Goal: Task Accomplishment & Management: Manage account settings

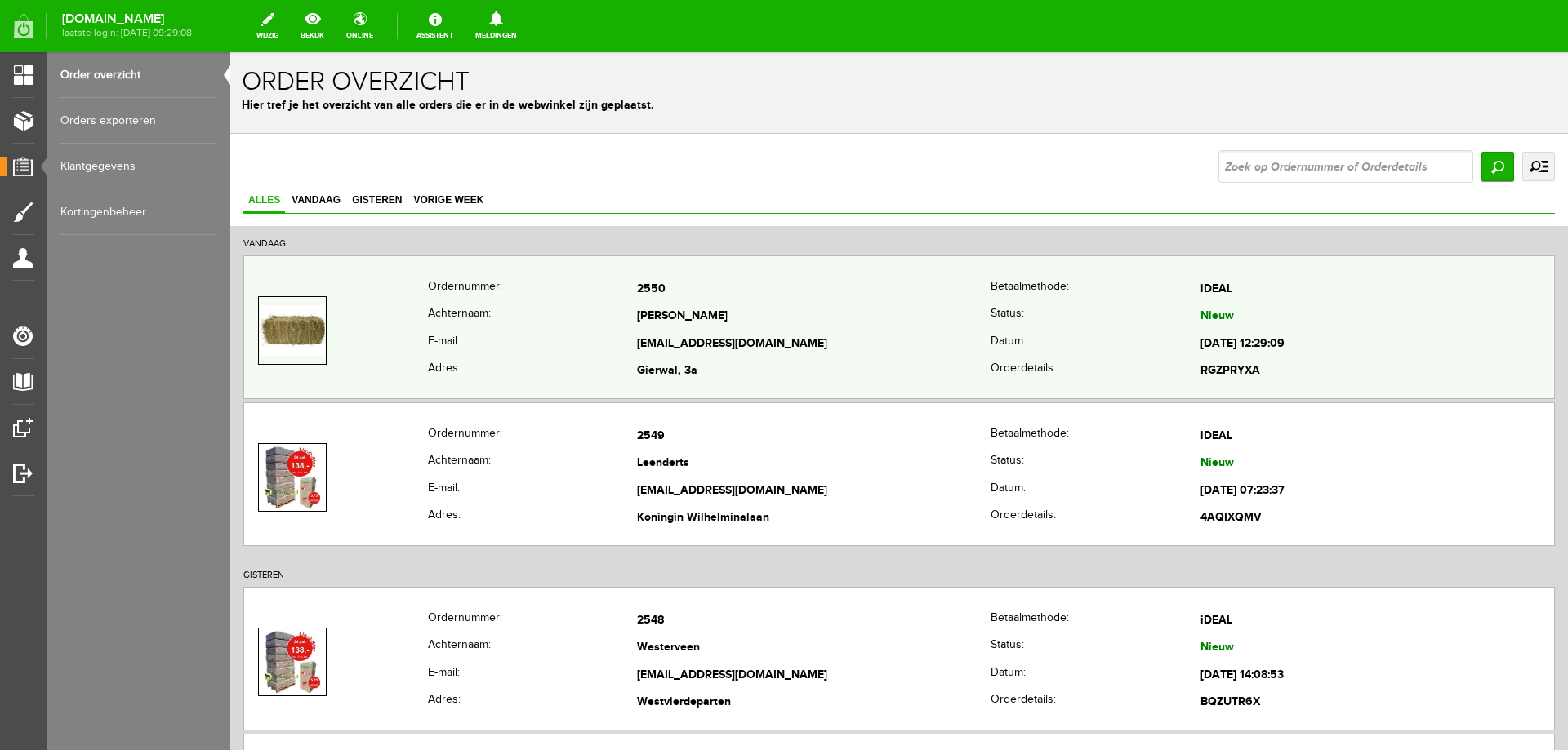
click at [875, 334] on td "[EMAIL_ADDRESS][DOMAIN_NAME]" at bounding box center [814, 345] width 354 height 27
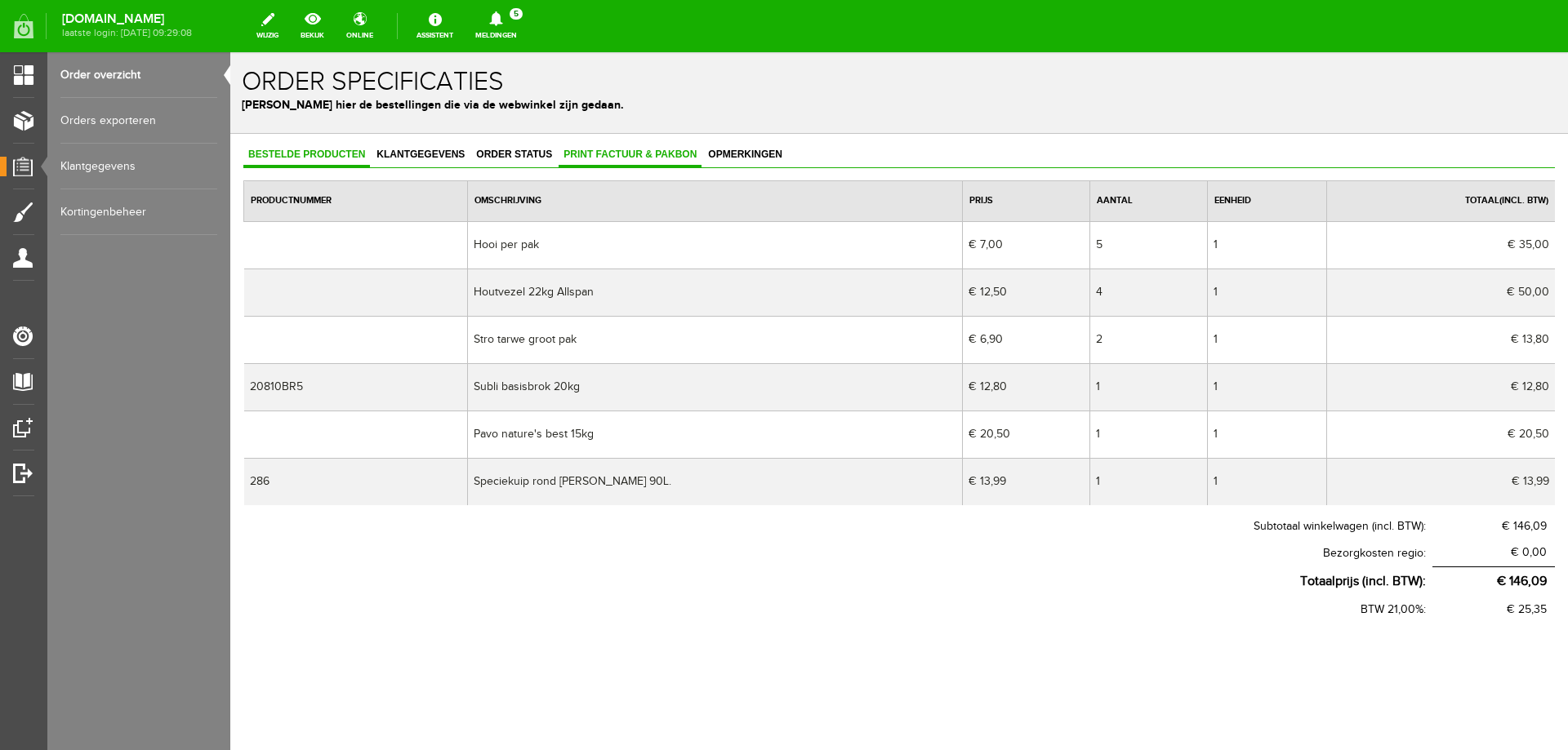
click at [620, 159] on span "Print factuur & pakbon" at bounding box center [630, 154] width 143 height 12
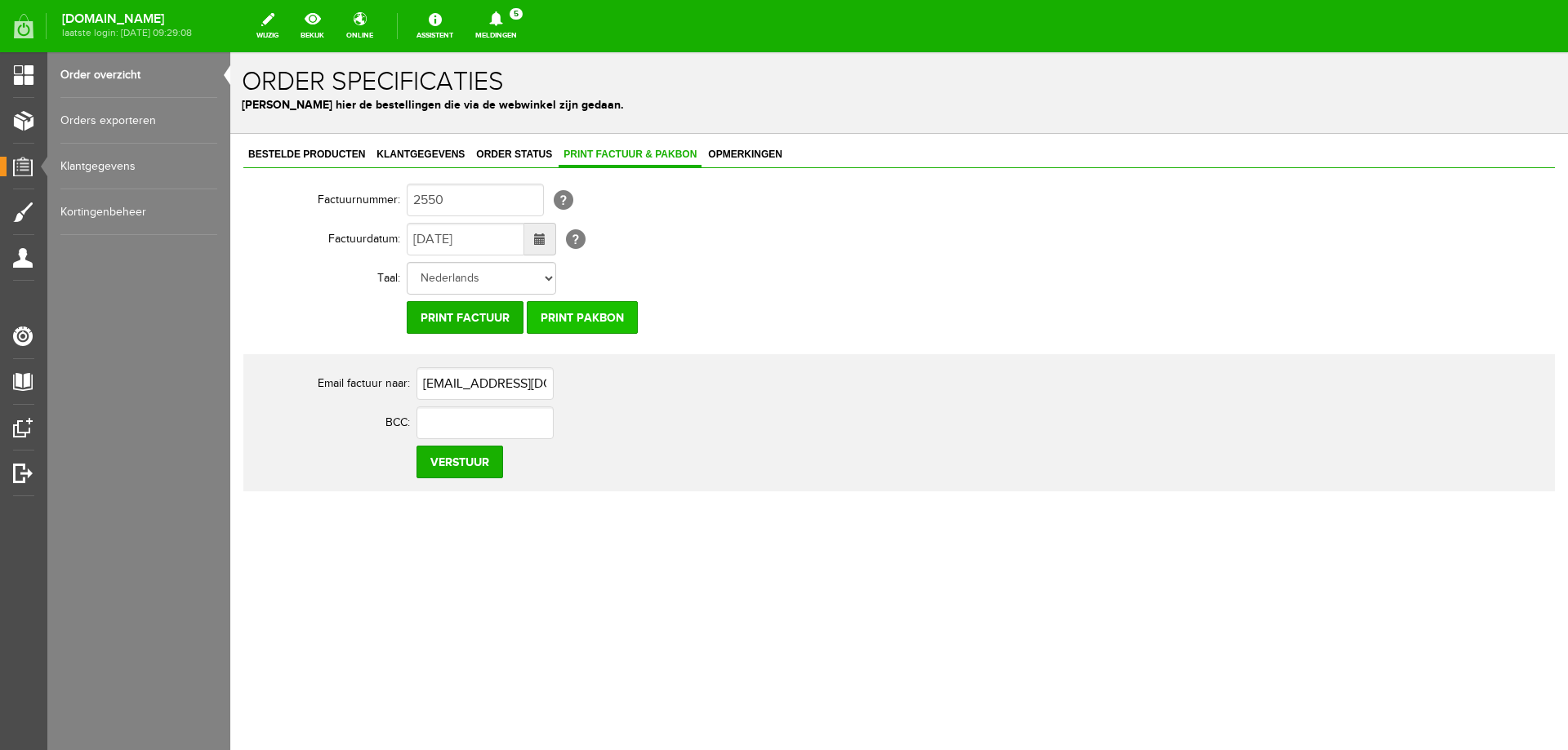
click at [584, 314] on input "Print pakbon" at bounding box center [582, 317] width 111 height 32
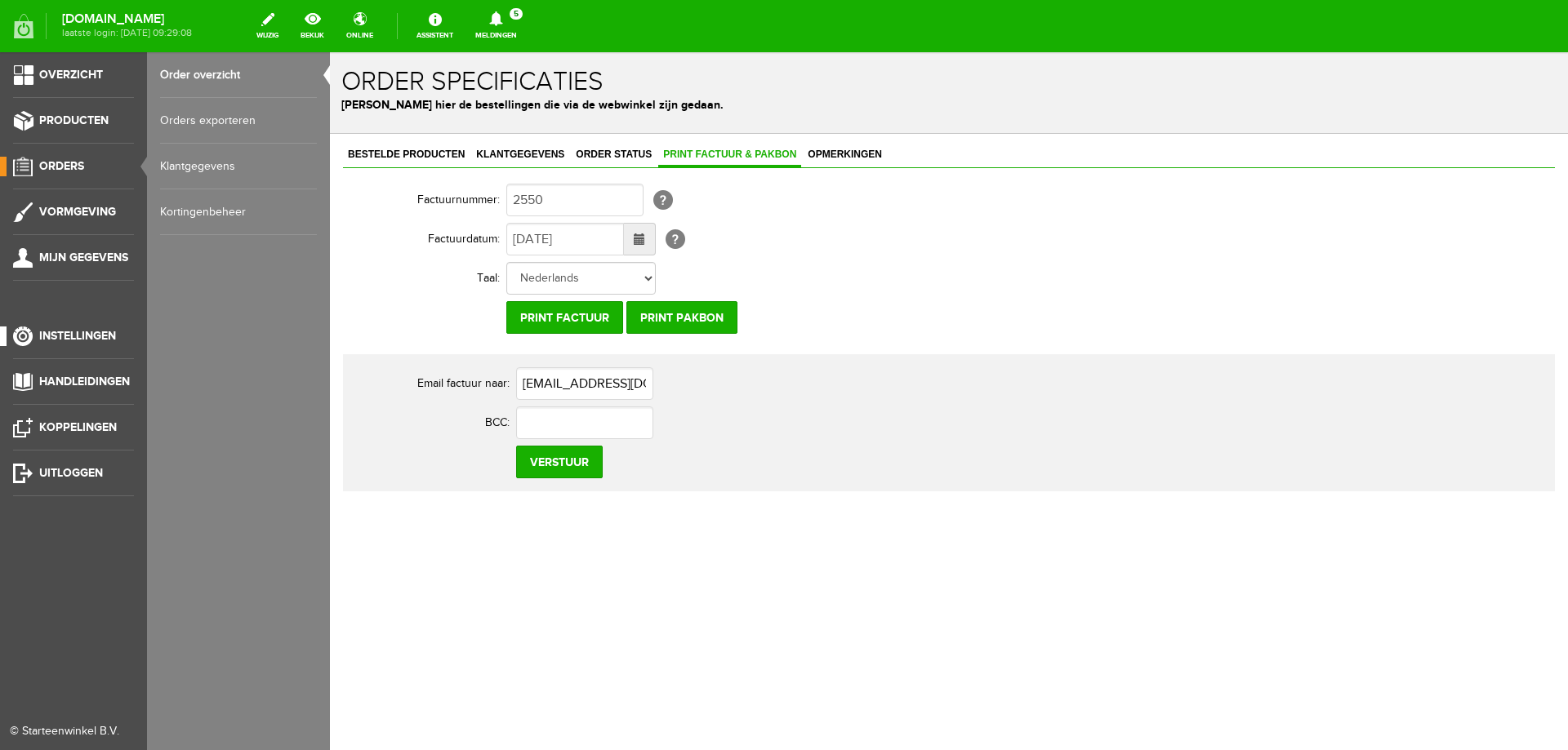
click at [100, 336] on span "Instellingen" at bounding box center [77, 336] width 77 height 14
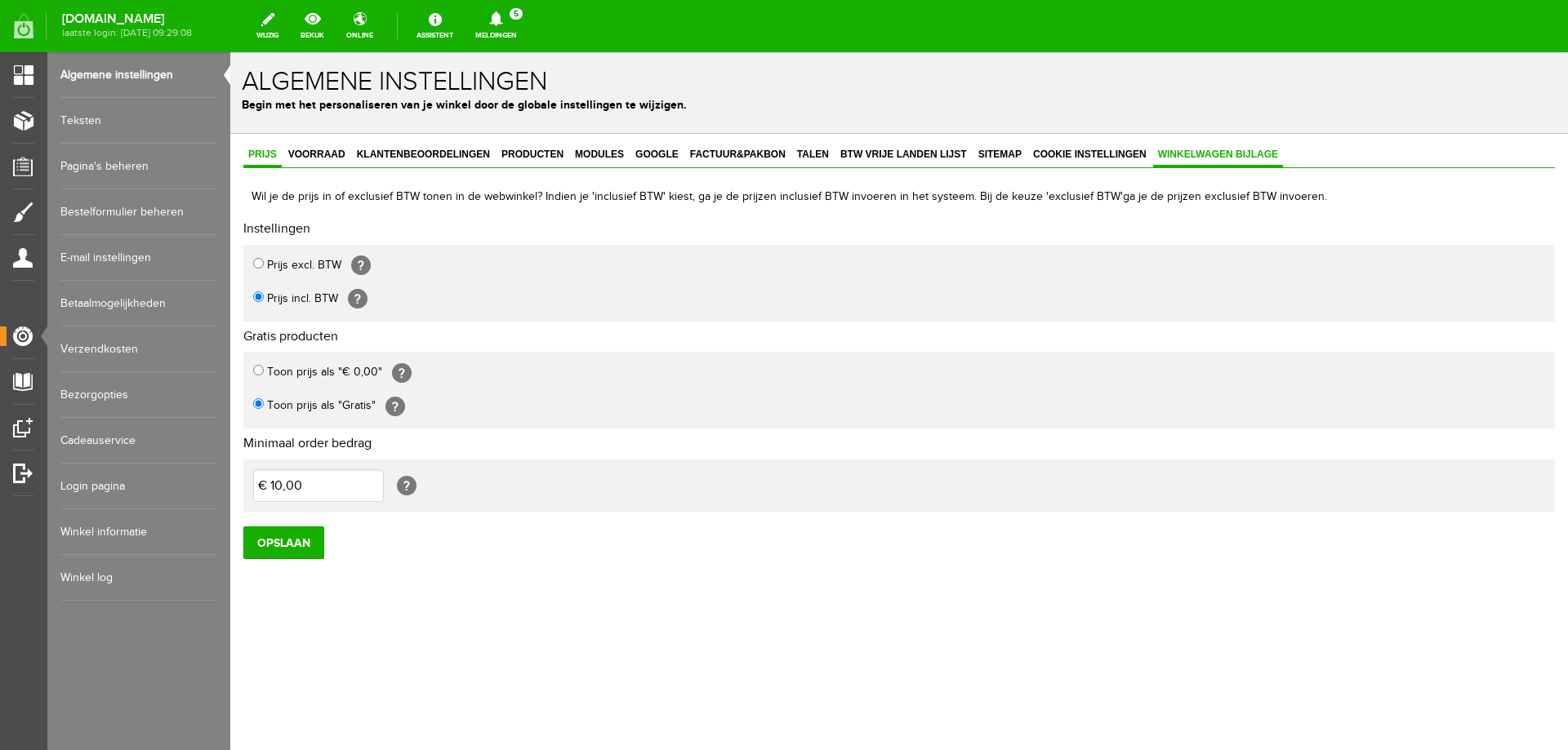
click at [1239, 151] on span "Winkelwagen bijlage" at bounding box center [1218, 154] width 130 height 12
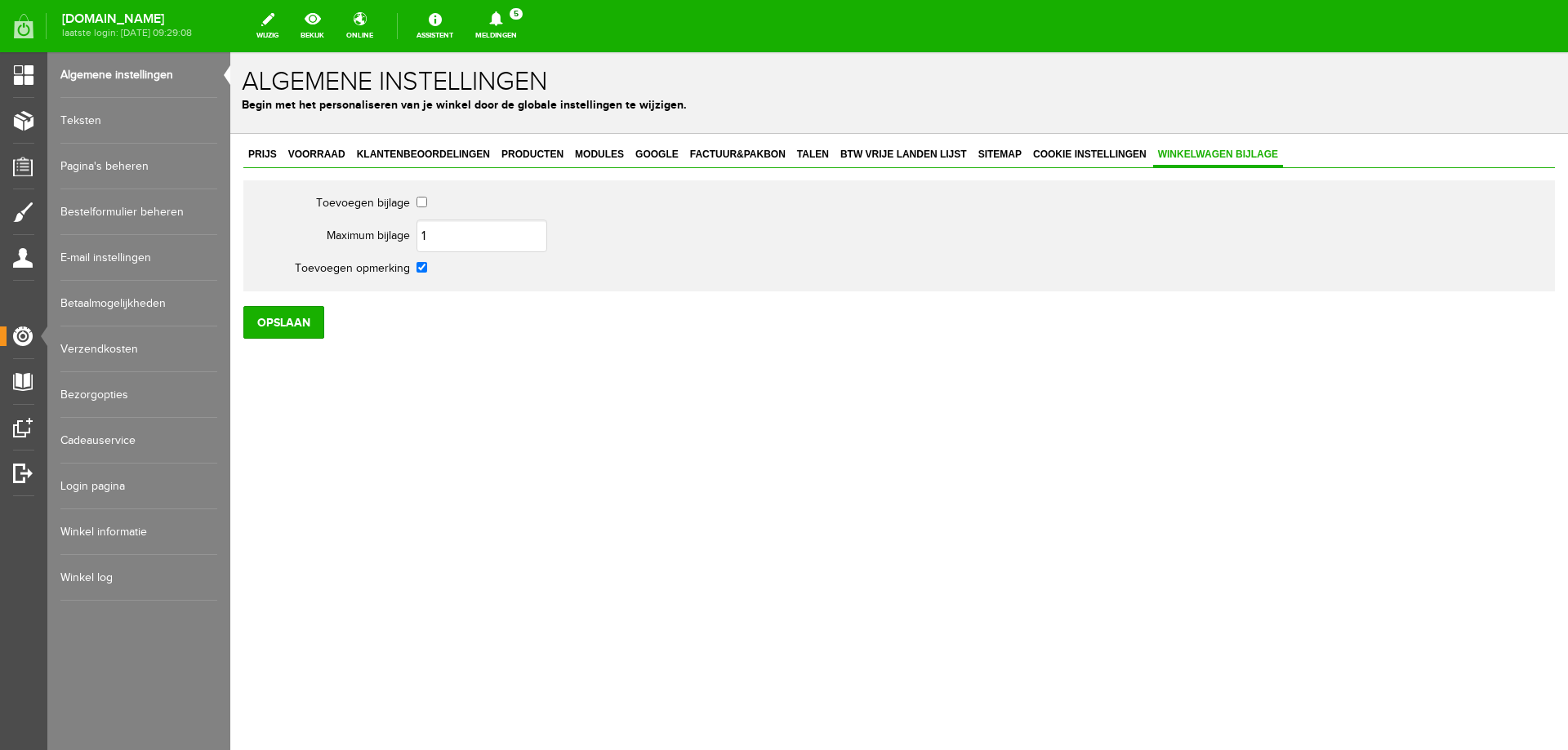
click at [105, 485] on link "Login pagina" at bounding box center [139, 486] width 157 height 46
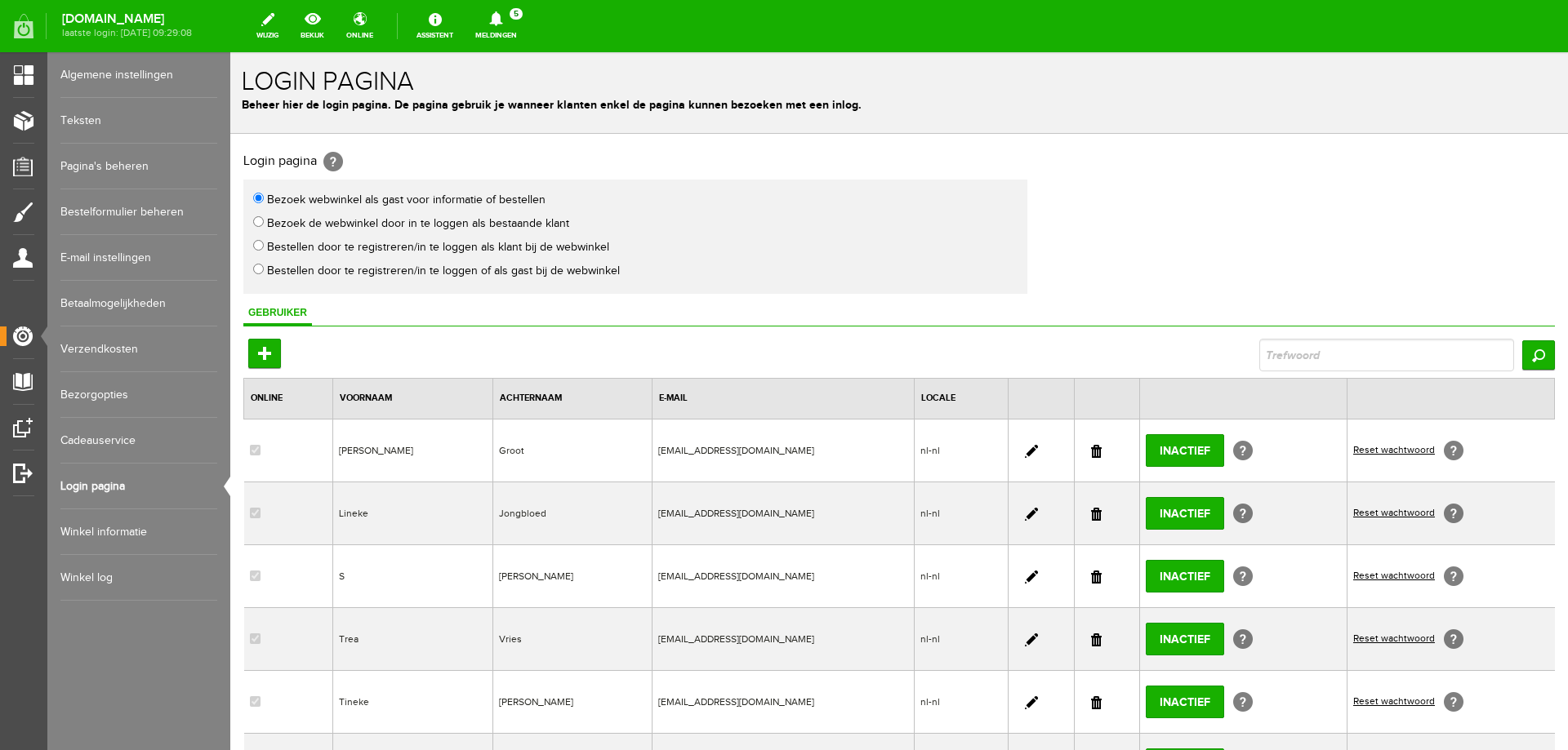
click at [258, 270] on input "Bestellen door te registreren/in te loggen of als gast bij de webwinkel" at bounding box center [258, 269] width 11 height 11
radio input "true"
click at [267, 353] on input "Toevoegen" at bounding box center [264, 354] width 32 height 29
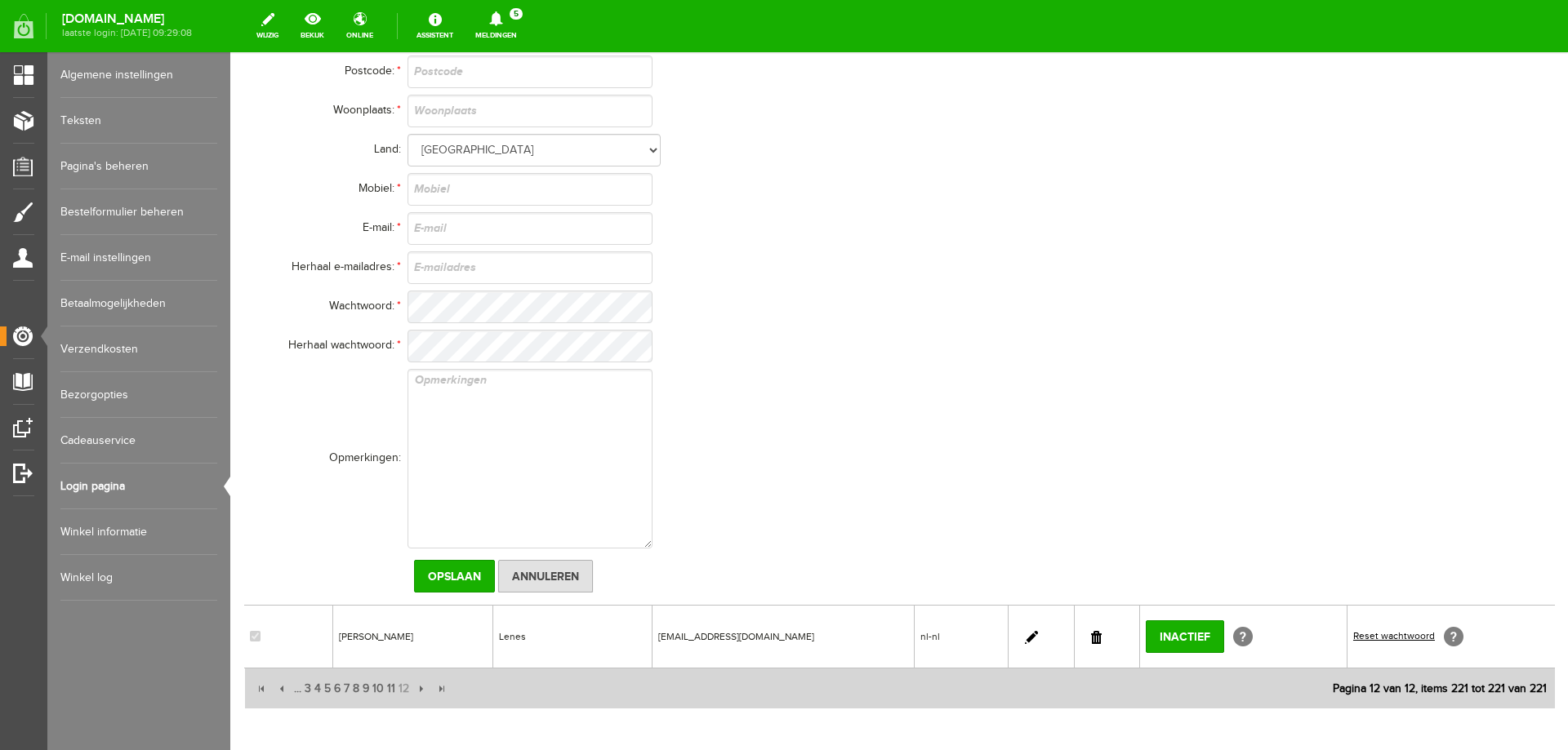
scroll to position [648, 0]
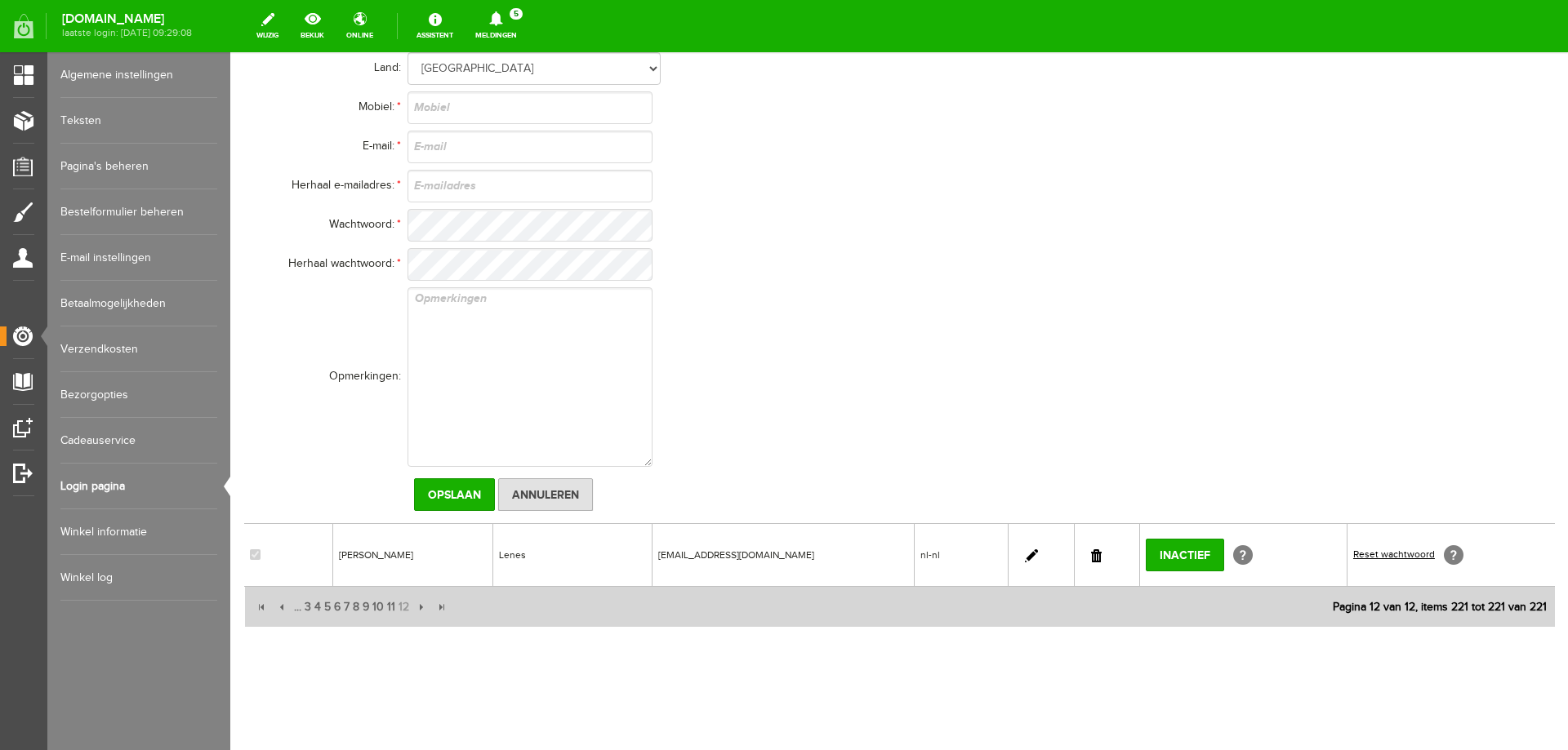
click at [1022, 381] on td at bounding box center [718, 377] width 621 height 187
click at [552, 491] on input "Annuleren" at bounding box center [545, 494] width 95 height 32
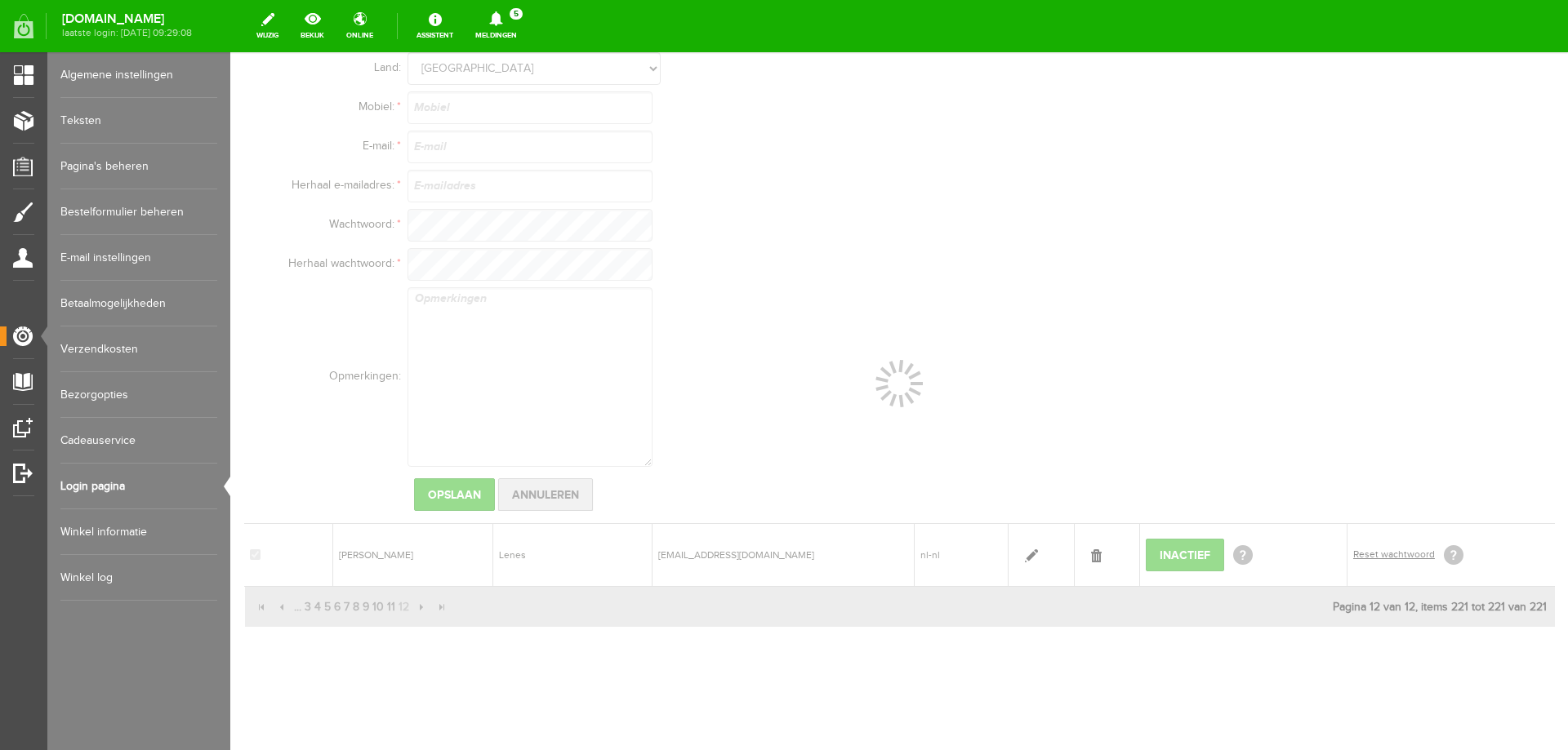
scroll to position [0, 0]
